Goal: Task Accomplishment & Management: Complete application form

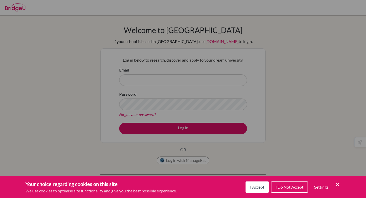
click at [337, 185] on icon "Save and close" at bounding box center [338, 185] width 4 height 4
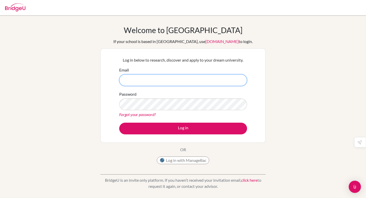
click at [176, 79] on input "Email" at bounding box center [183, 80] width 128 height 12
type input "[EMAIL_ADDRESS][DOMAIN_NAME]"
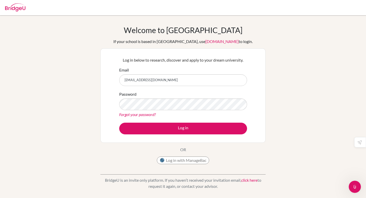
click at [17, 7] on img at bounding box center [15, 7] width 20 height 8
click at [189, 159] on button "Log in with ManageBac" at bounding box center [183, 160] width 52 height 8
click at [169, 161] on button "Log in with ManageBac" at bounding box center [183, 160] width 52 height 8
